Goal: Task Accomplishment & Management: Manage account settings

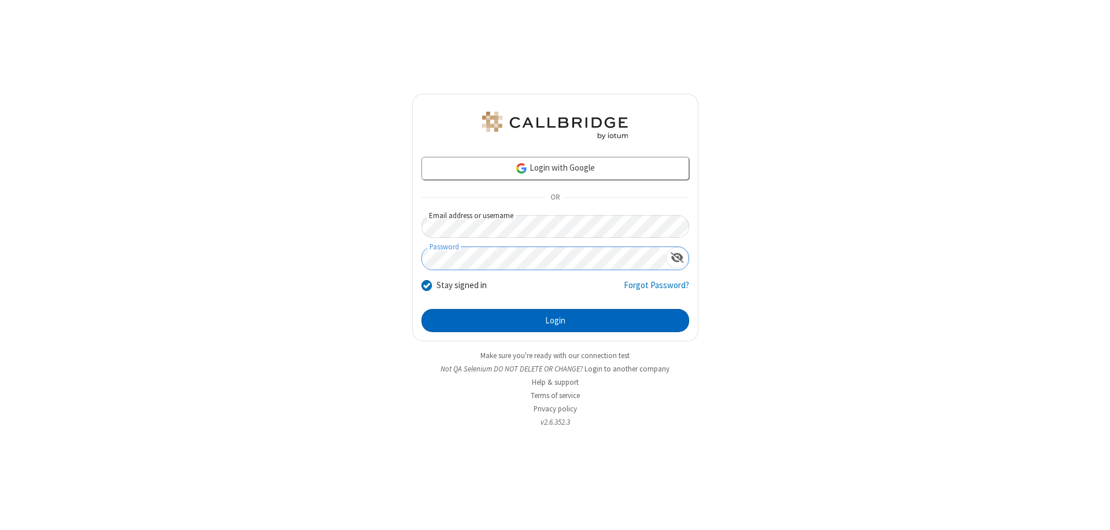
click at [555, 320] on button "Login" at bounding box center [556, 320] width 268 height 23
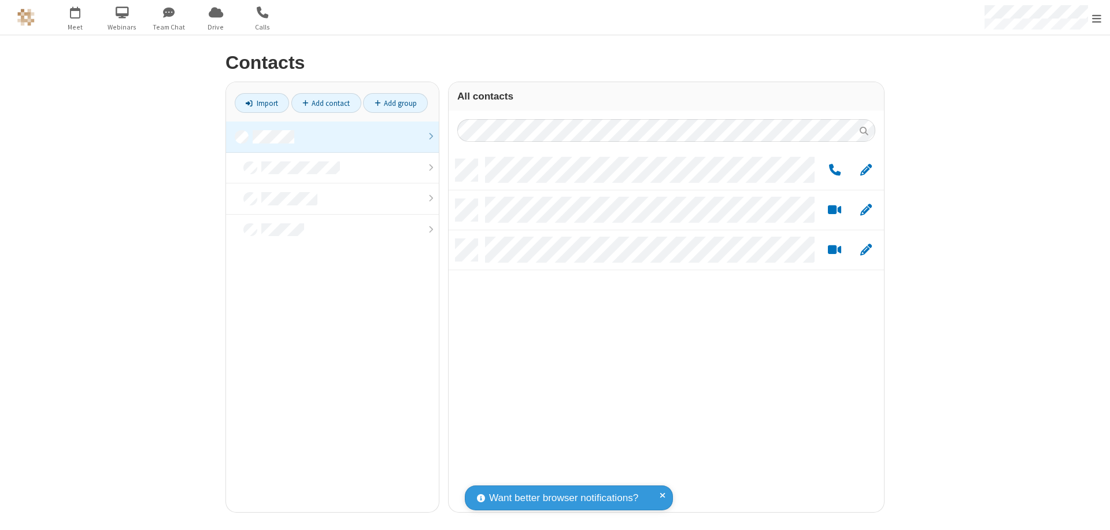
scroll to position [353, 427]
click at [333, 136] on link at bounding box center [332, 136] width 213 height 31
click at [396, 103] on link "Add group" at bounding box center [395, 103] width 65 height 20
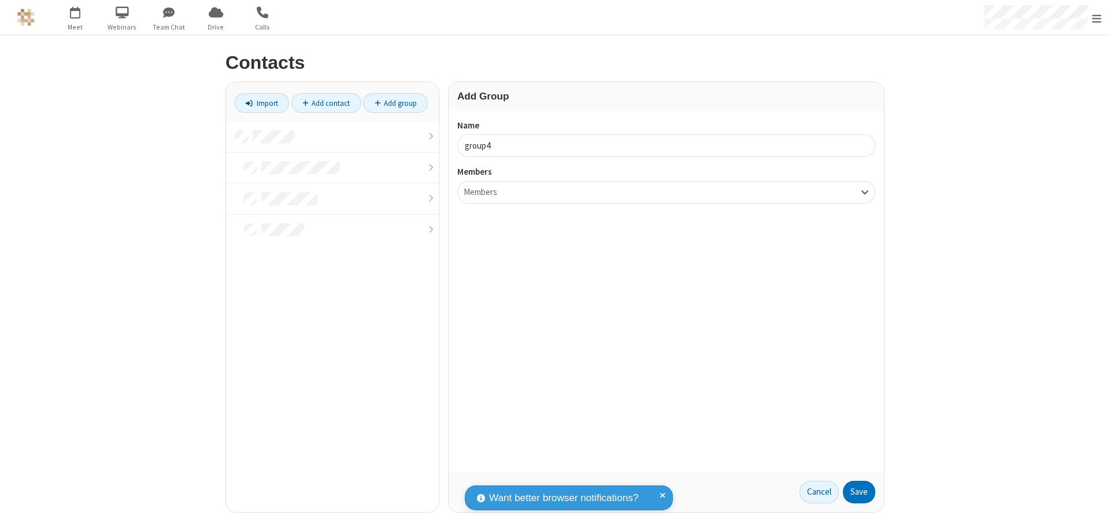
type input "group4"
type input "name20"
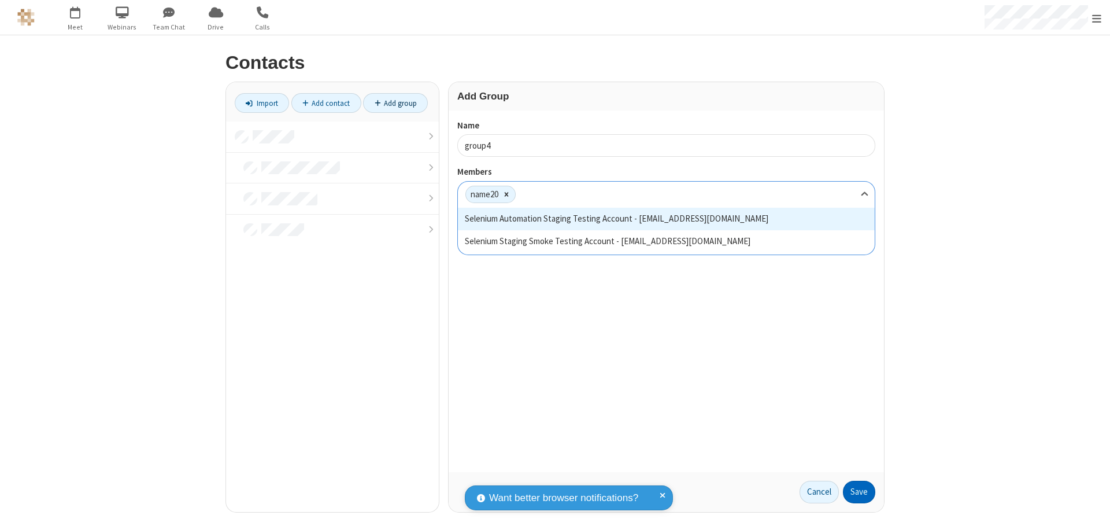
click at [859, 492] on button "Save" at bounding box center [859, 492] width 32 height 23
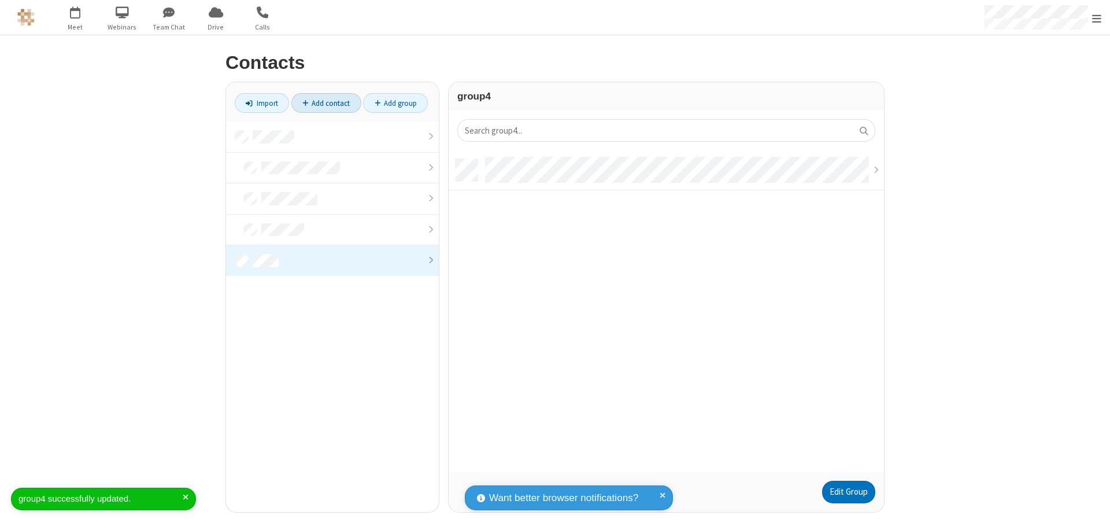
click at [326, 103] on link "Add contact" at bounding box center [326, 103] width 70 height 20
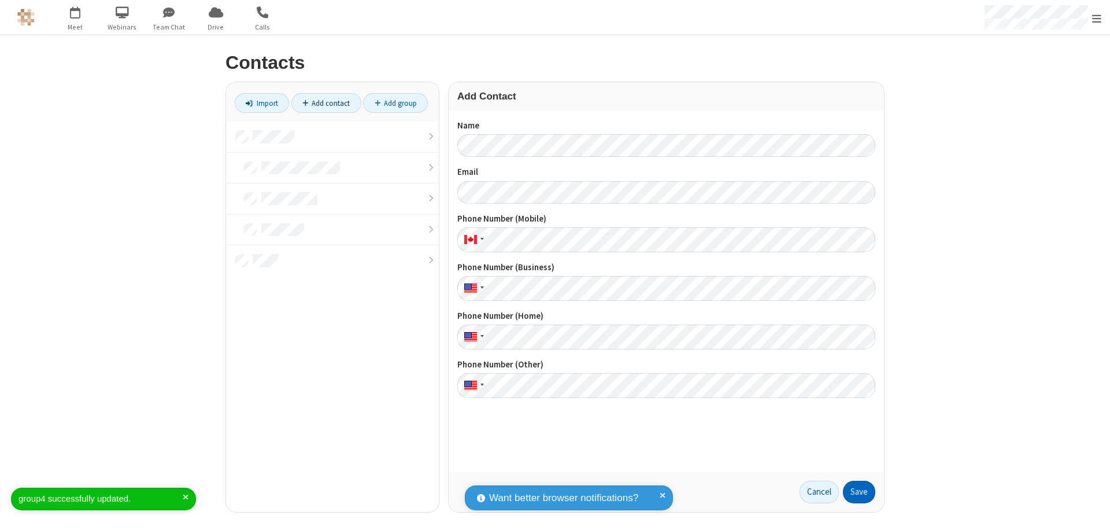
click at [859, 492] on button "Save" at bounding box center [859, 492] width 32 height 23
